Goal: Information Seeking & Learning: Compare options

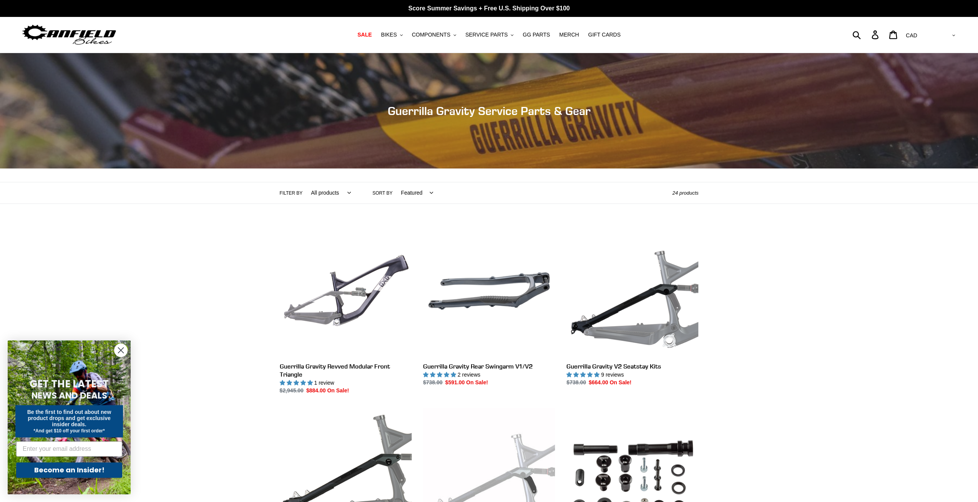
click at [71, 33] on img at bounding box center [69, 35] width 96 height 24
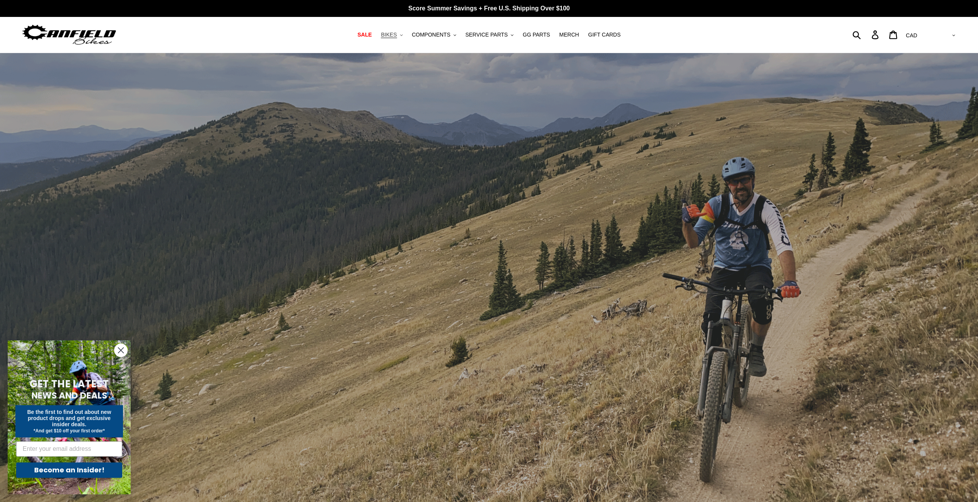
click at [405, 34] on button "BIKES .cls-1{fill:#231f20}" at bounding box center [391, 35] width 29 height 10
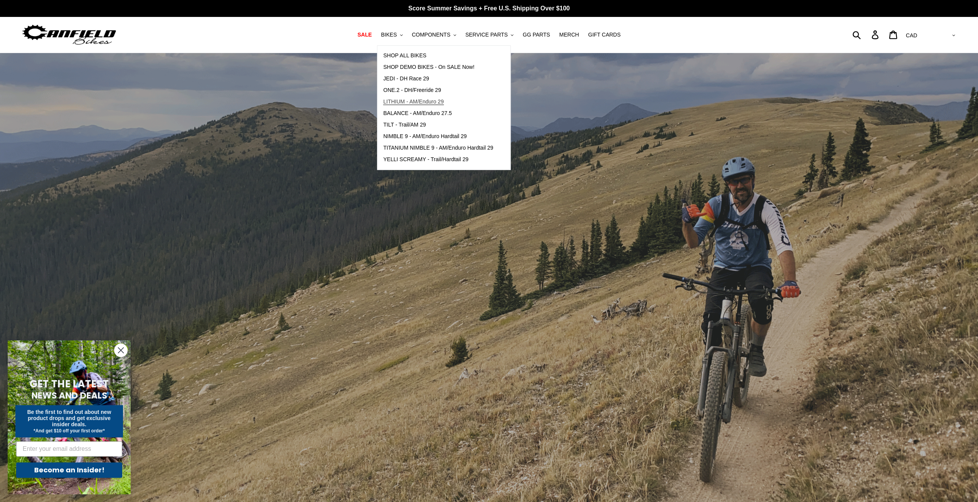
click at [433, 101] on span "LITHIUM - AM/Enduro 29" at bounding box center [413, 101] width 60 height 7
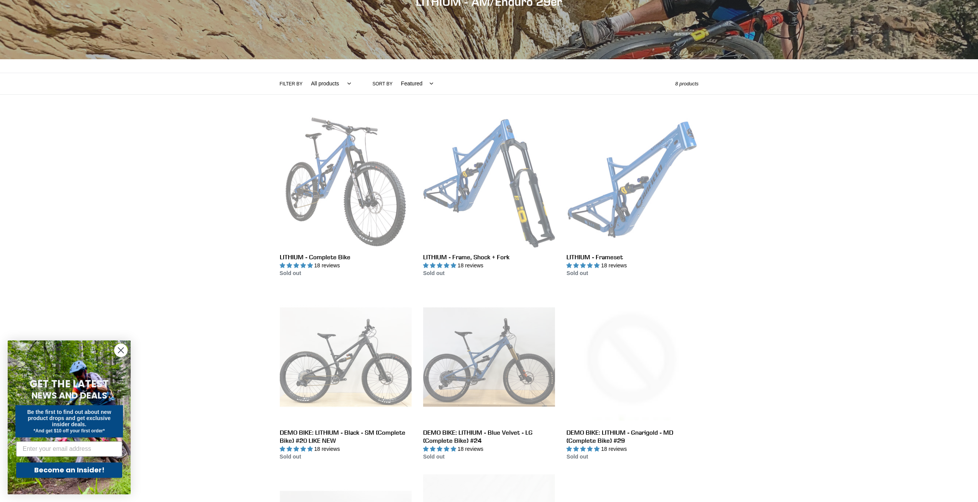
scroll to position [38, 0]
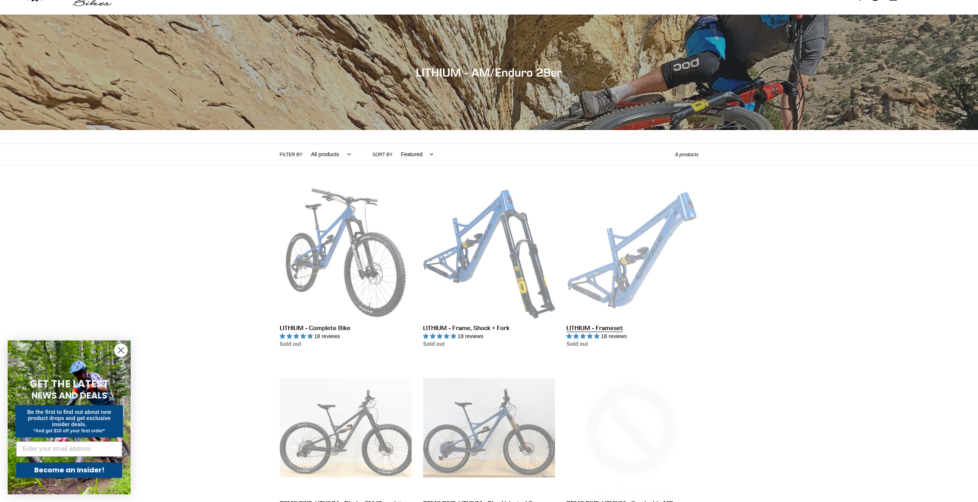
click at [639, 278] on link "LITHIUM - Frameset" at bounding box center [633, 267] width 132 height 162
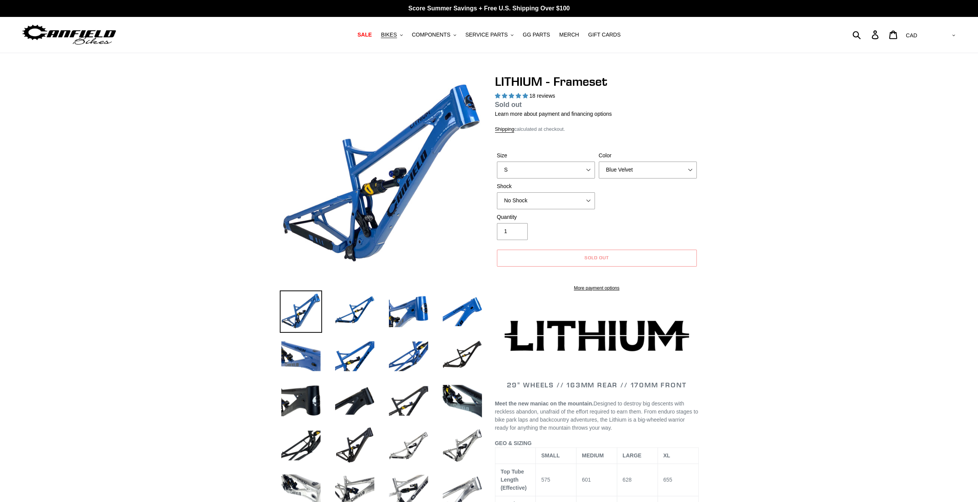
select select "highest-rating"
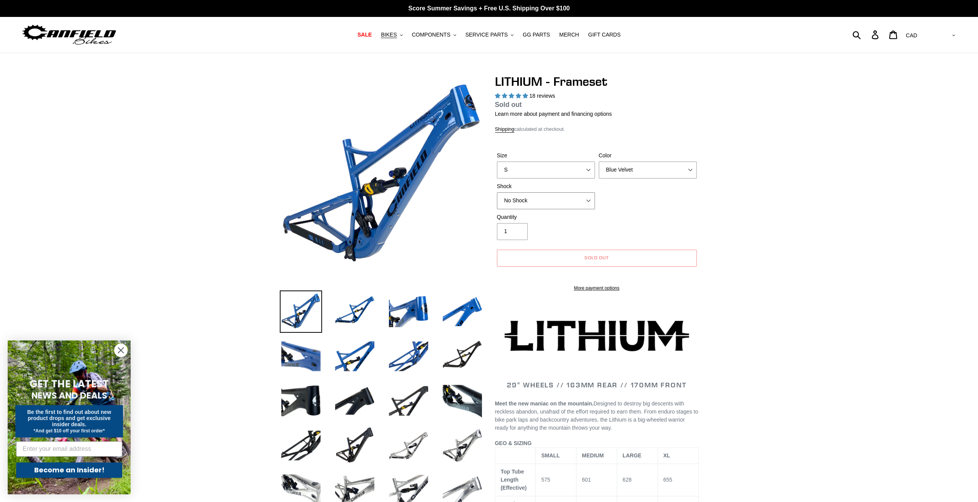
click at [589, 200] on select "No Shock Öhlins TTX2 Air Cane Creek DB Kitsuma Air Fox FLOAT X2 Factory Cane Cr…" at bounding box center [546, 200] width 98 height 17
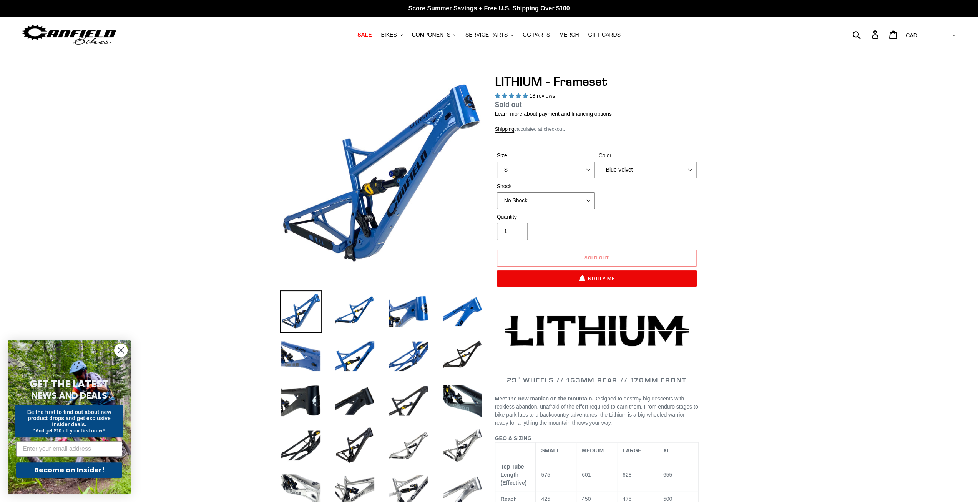
click at [589, 200] on select "No Shock Öhlins TTX2 Air Cane Creek DB Kitsuma Air Fox FLOAT X2 Factory Cane Cr…" at bounding box center [546, 200] width 98 height 17
click at [590, 199] on select "No Shock Öhlins TTX2 Air Cane Creek DB Kitsuma Air Fox FLOAT X2 Factory Cane Cr…" at bounding box center [546, 200] width 98 height 17
select select "Fox FLOAT X2 Factory"
click at [497, 192] on select "No Shock Öhlins TTX2 Air Cane Creek DB Kitsuma Air Fox FLOAT X2 Factory Cane Cr…" at bounding box center [546, 200] width 98 height 17
click at [588, 168] on select "S M L XL" at bounding box center [546, 169] width 98 height 17
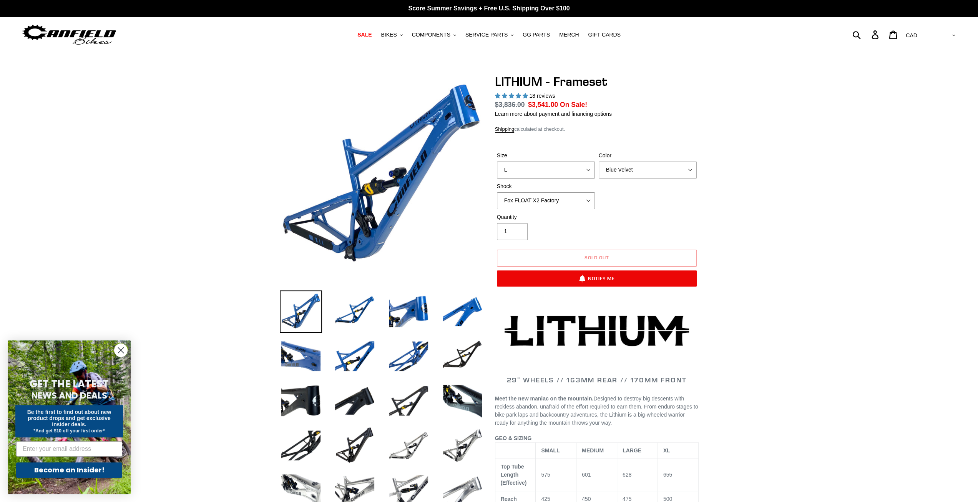
click at [497, 161] on select "S M L XL" at bounding box center [546, 169] width 98 height 17
click at [589, 169] on select "S M L XL" at bounding box center [546, 169] width 98 height 17
click at [497, 161] on select "S M L XL" at bounding box center [546, 169] width 98 height 17
click at [586, 166] on select "S M L XL" at bounding box center [546, 169] width 98 height 17
select select "S"
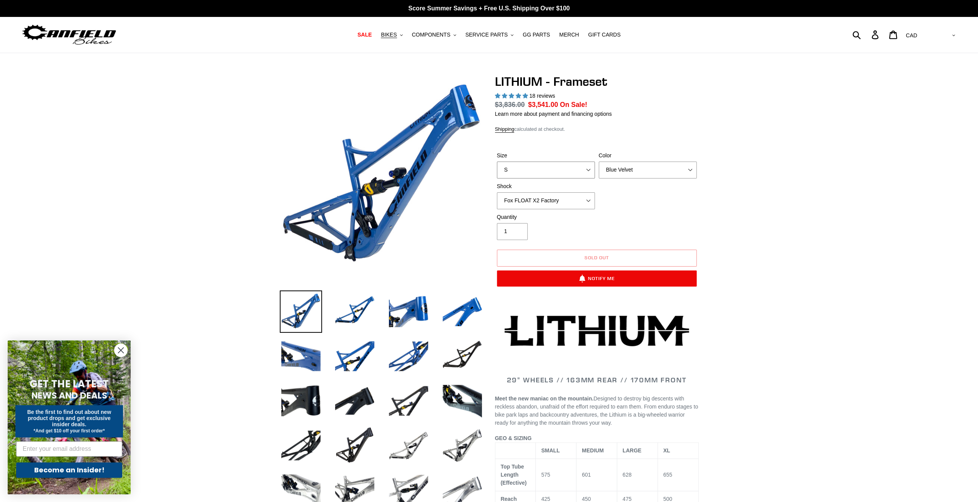
click at [497, 161] on select "S M L XL" at bounding box center [546, 169] width 98 height 17
click at [587, 169] on select "S M L XL" at bounding box center [546, 169] width 98 height 17
click at [690, 167] on select "Blue Velvet Stealth Black" at bounding box center [648, 169] width 98 height 17
select select "Stealth Black"
click at [599, 161] on select "Blue Velvet Stealth Black" at bounding box center [648, 169] width 98 height 17
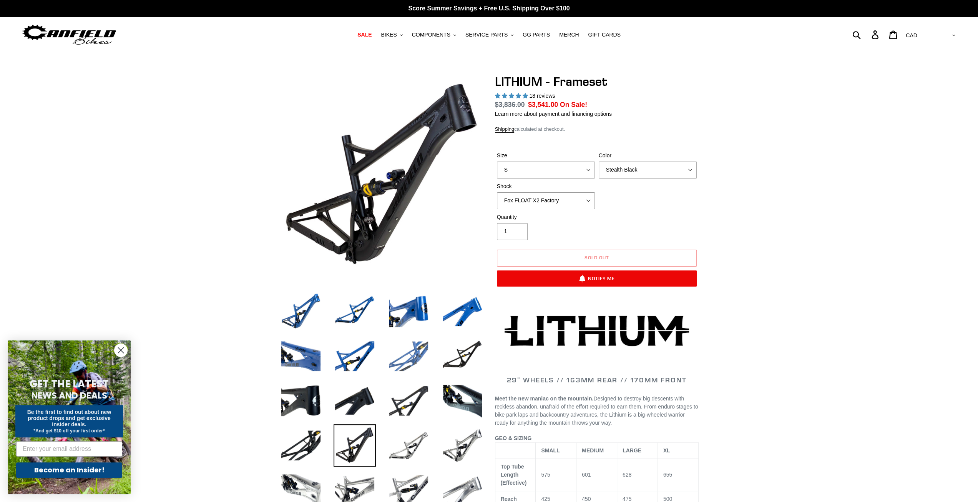
click at [412, 358] on img at bounding box center [409, 356] width 42 height 42
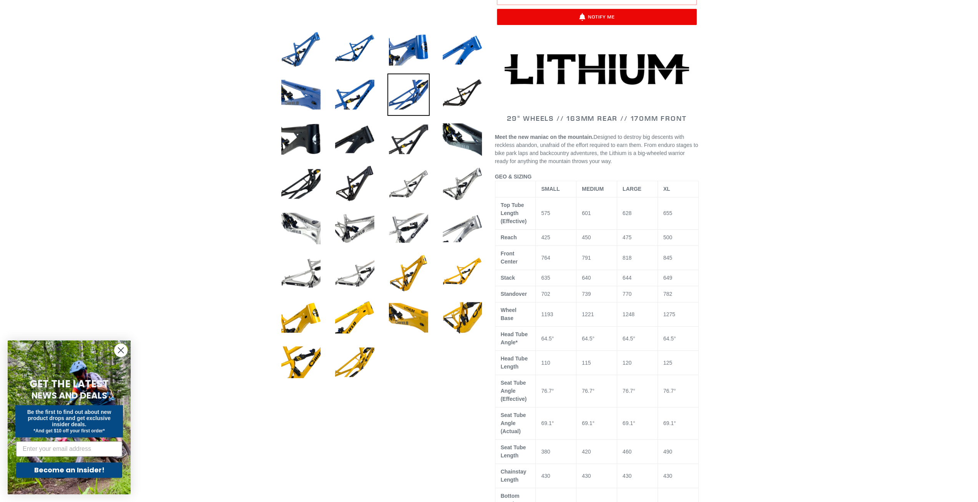
scroll to position [308, 0]
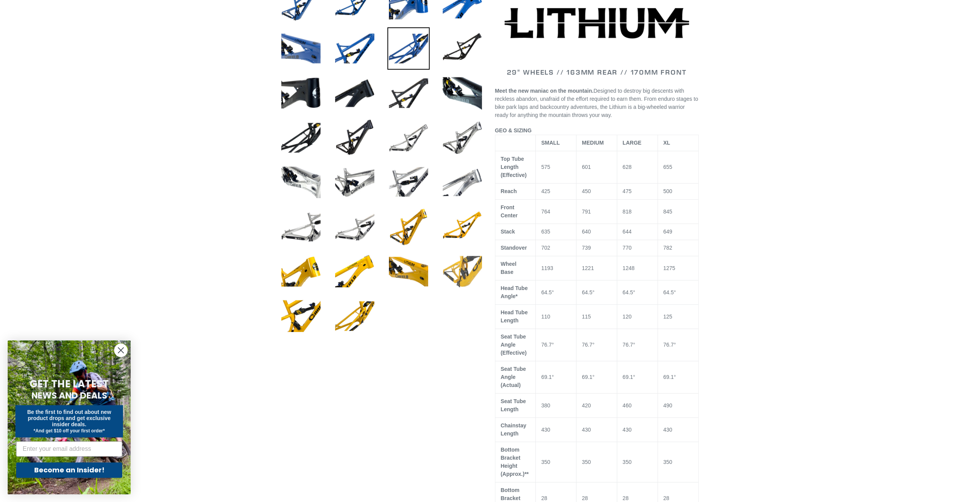
click at [464, 266] on img at bounding box center [462, 271] width 42 height 42
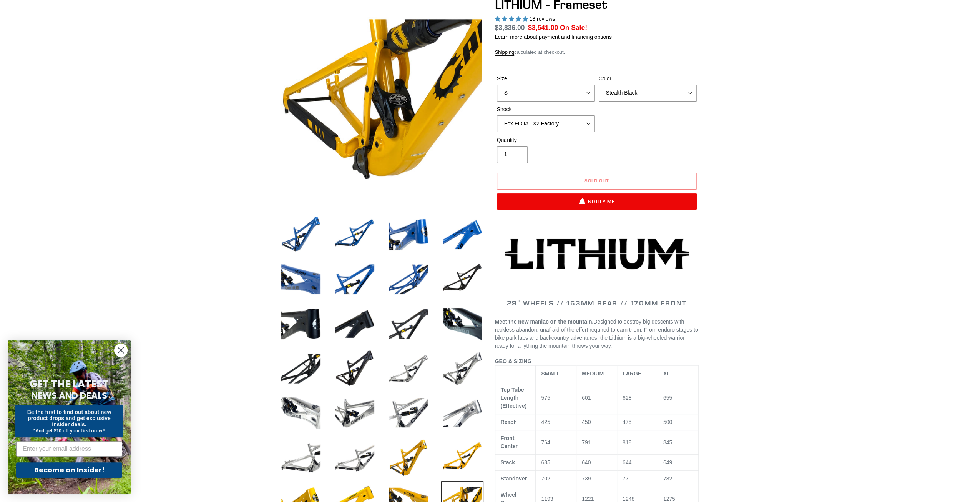
scroll to position [0, 0]
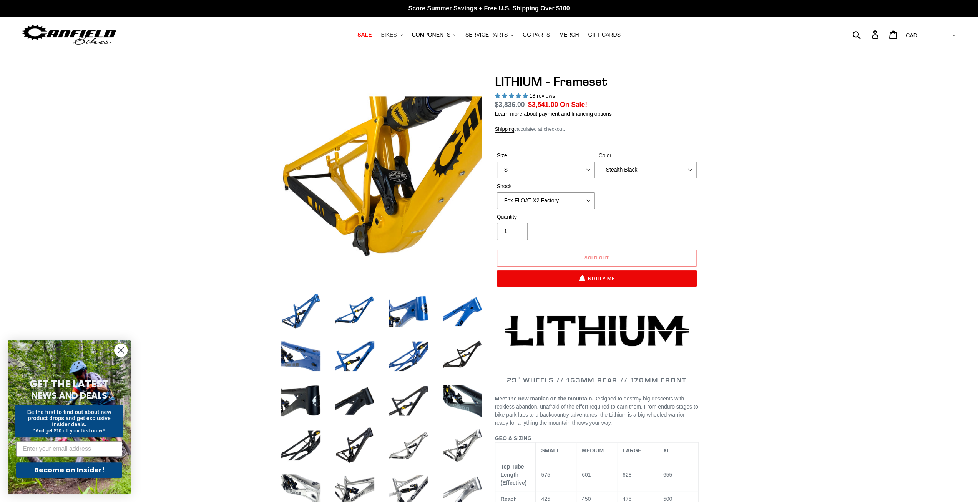
click at [405, 34] on button "BIKES .cls-1{fill:#231f20}" at bounding box center [391, 35] width 29 height 10
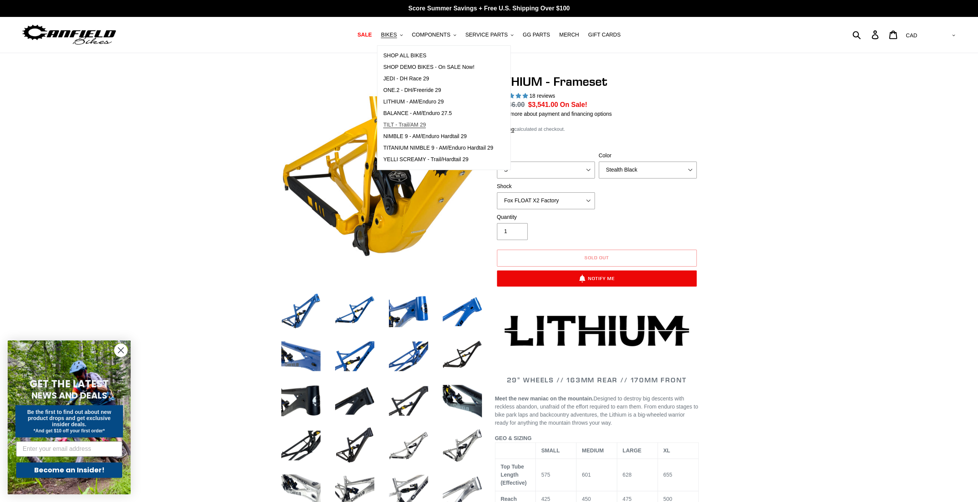
click at [421, 125] on span "TILT - Trail/AM 29" at bounding box center [404, 124] width 43 height 7
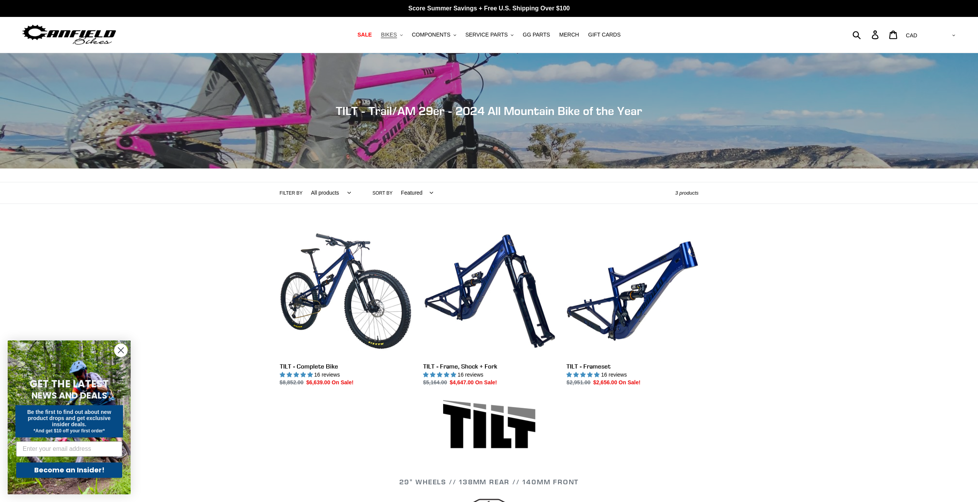
click at [406, 35] on button "BIKES .cls-1{fill:#231f20}" at bounding box center [391, 35] width 29 height 10
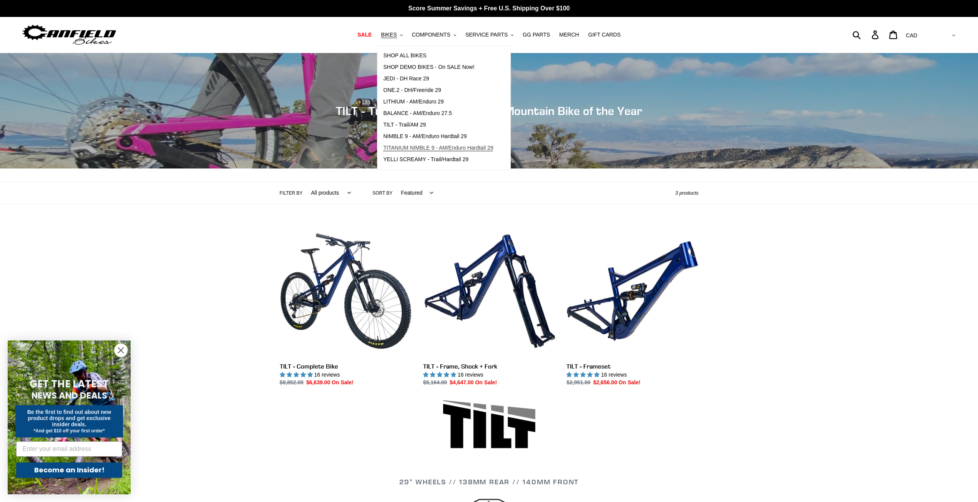
click at [433, 146] on span "TITANIUM NIMBLE 9 - AM/Enduro Hardtail 29" at bounding box center [438, 148] width 110 height 7
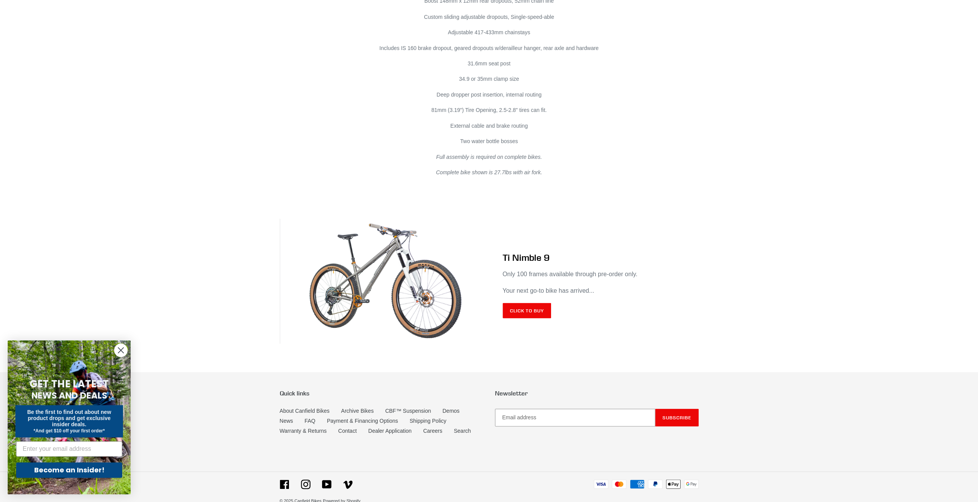
scroll to position [4390, 0]
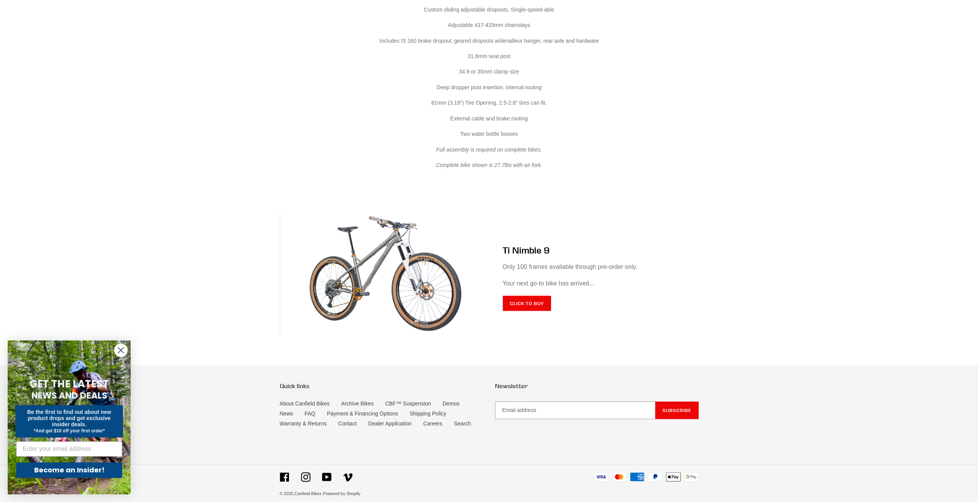
click at [868, 218] on div "Ti Nimble 9 Only 100 frames available through pre-order only. Your next go-to b…" at bounding box center [489, 266] width 978 height 153
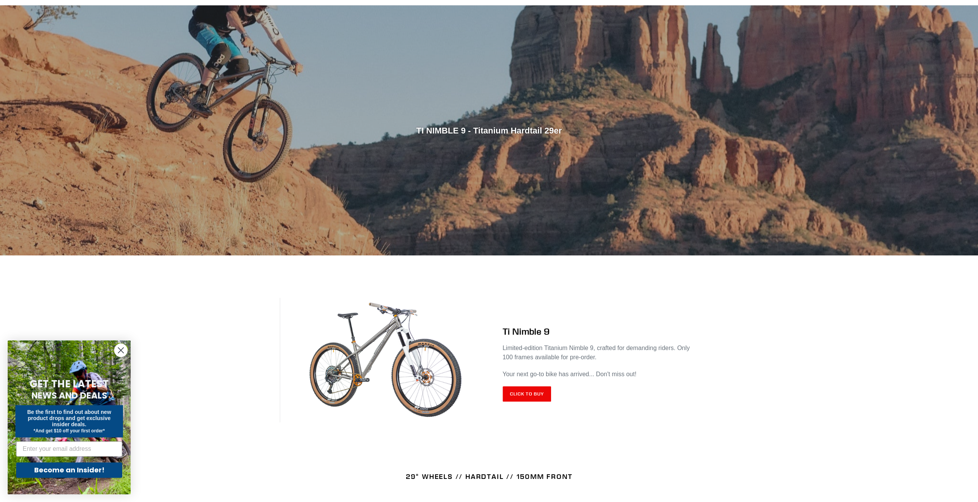
scroll to position [0, 0]
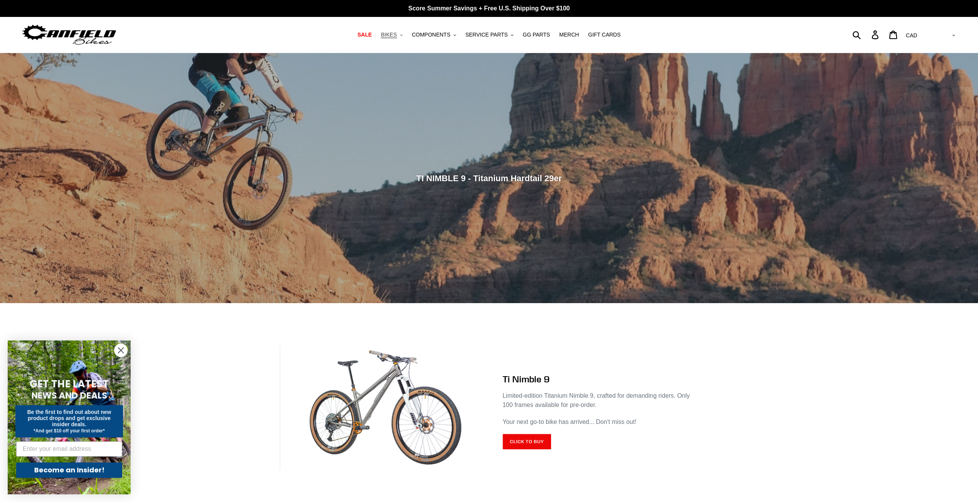
click at [406, 35] on button "BIKES .cls-1{fill:#231f20}" at bounding box center [391, 35] width 29 height 10
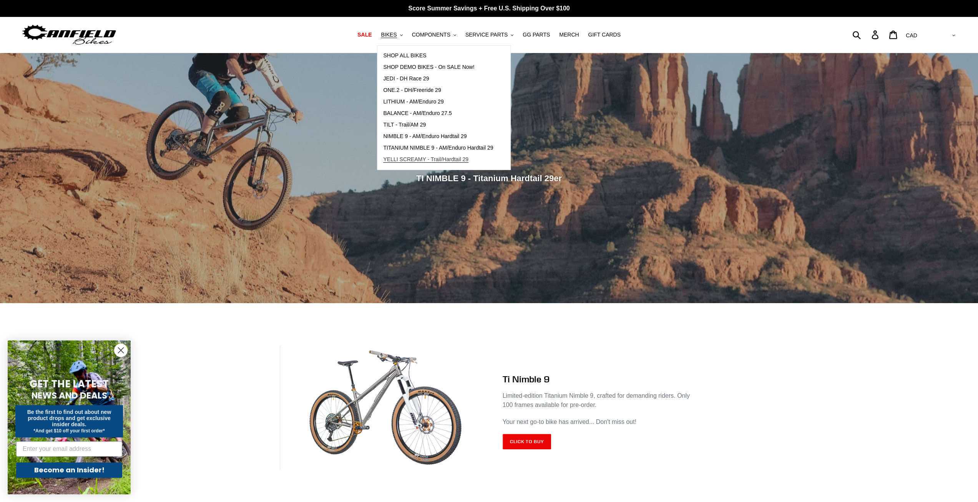
click at [437, 157] on span "YELLI SCREAMY - Trail/Hardtail 29" at bounding box center [425, 159] width 85 height 7
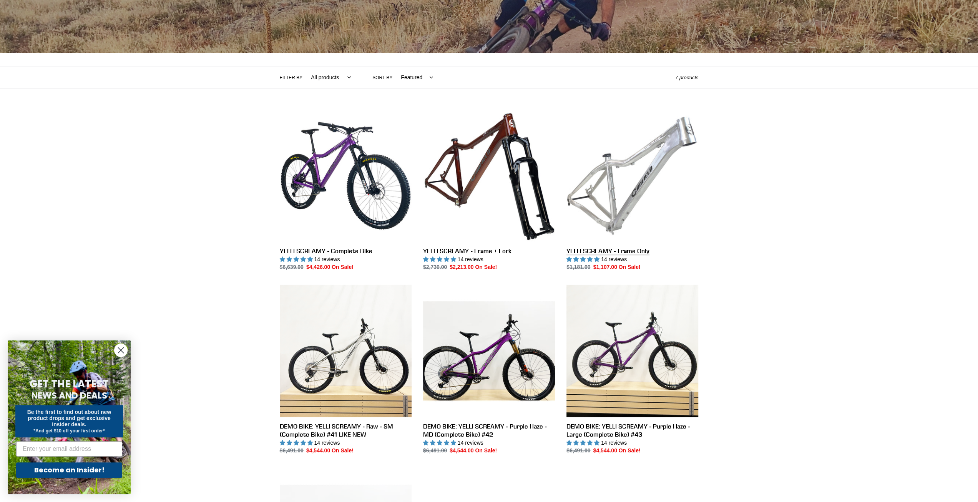
click at [644, 176] on link "YELLI SCREAMY - Frame Only" at bounding box center [633, 191] width 132 height 162
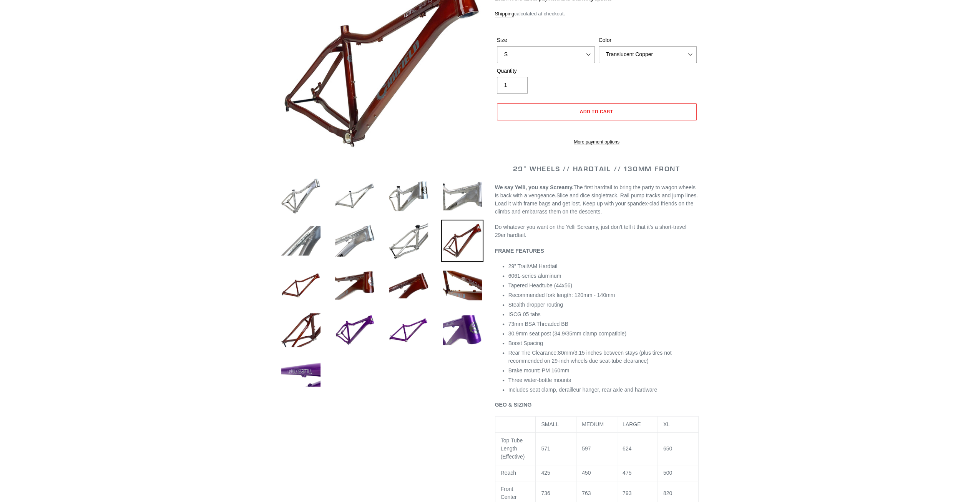
select select "highest-rating"
